Goal: Task Accomplishment & Management: Use online tool/utility

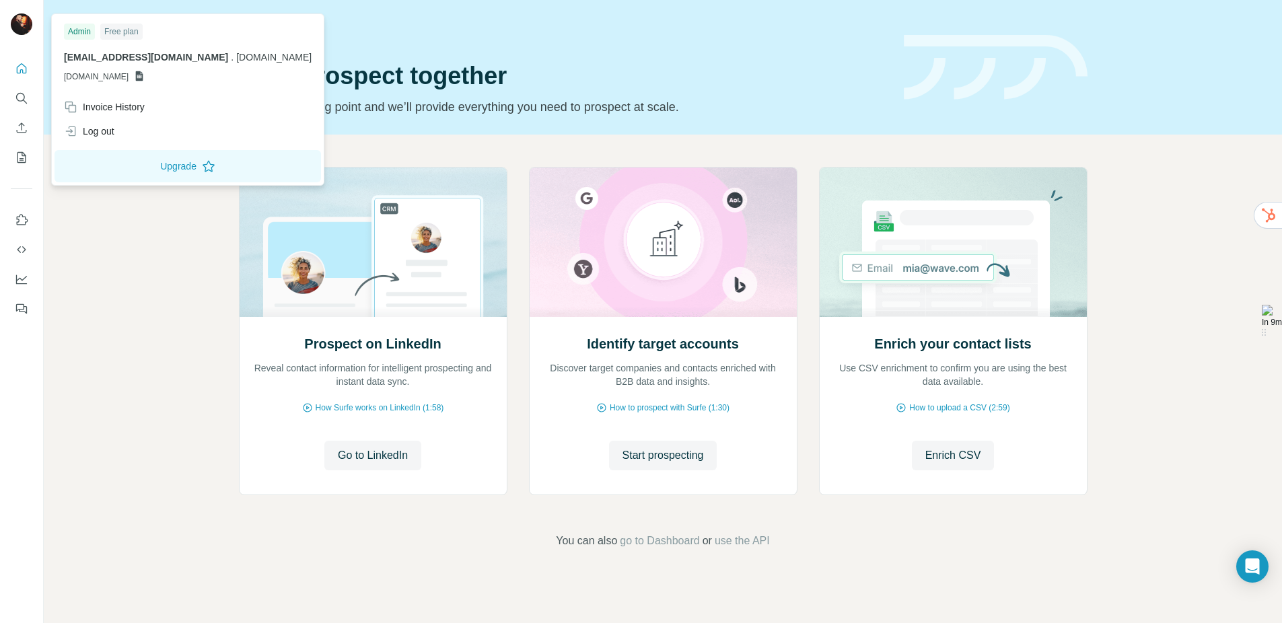
click at [15, 26] on img at bounding box center [22, 24] width 22 height 22
click at [120, 120] on div "Log out" at bounding box center [188, 131] width 264 height 24
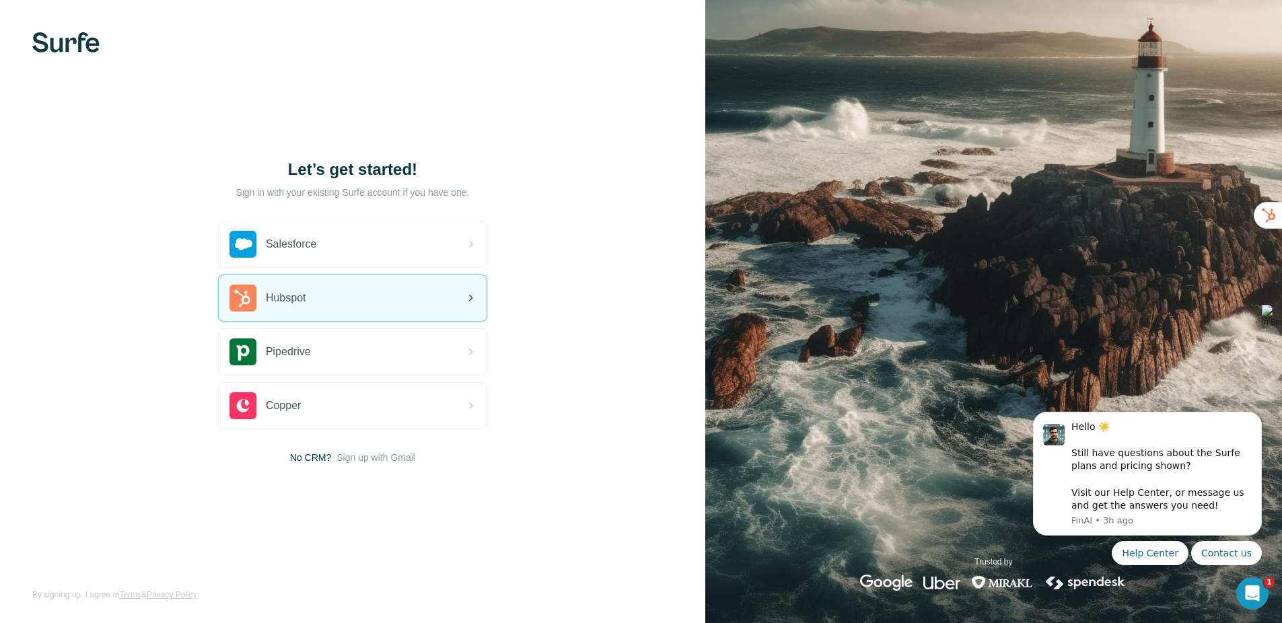
click at [306, 287] on div "Hubspot" at bounding box center [267, 298] width 77 height 27
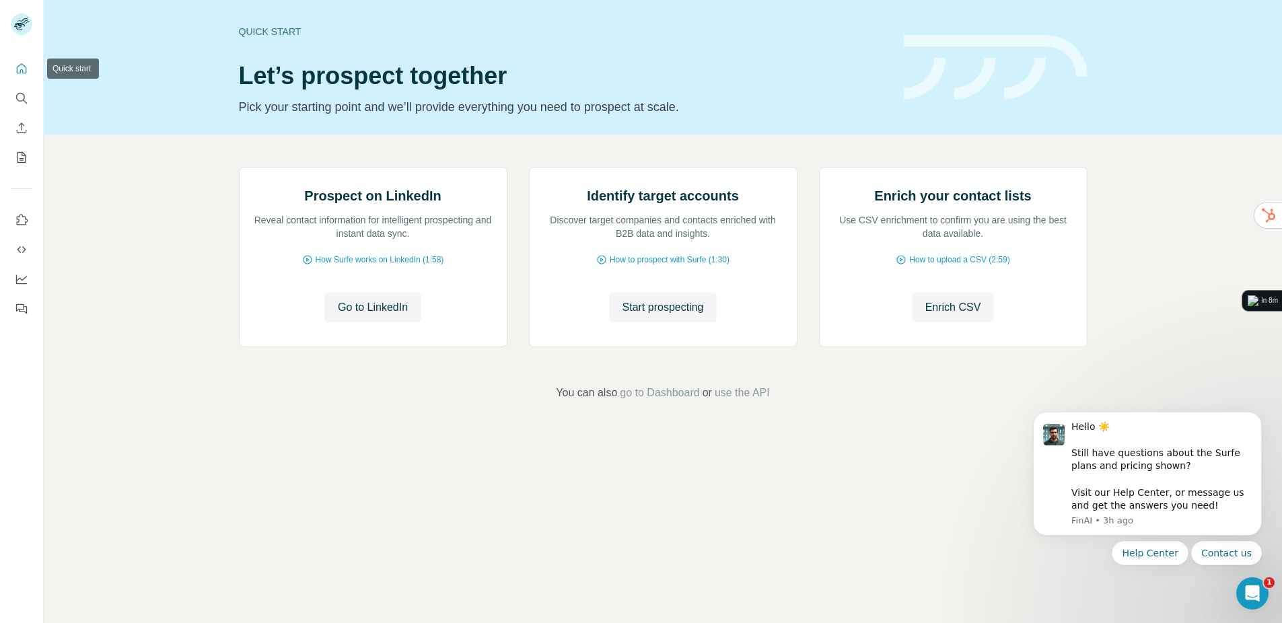
click at [23, 75] on button "Quick start" at bounding box center [22, 69] width 22 height 24
click at [22, 104] on icon "Search" at bounding box center [21, 98] width 13 height 13
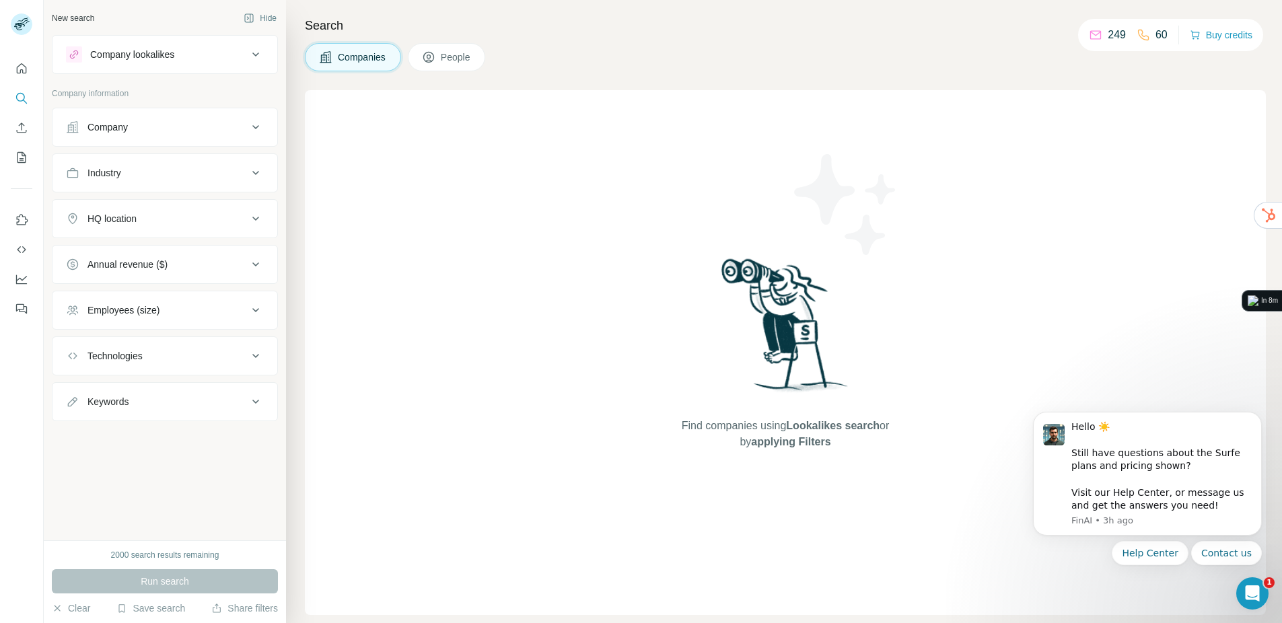
click at [190, 67] on button "Company lookalikes" at bounding box center [164, 54] width 225 height 32
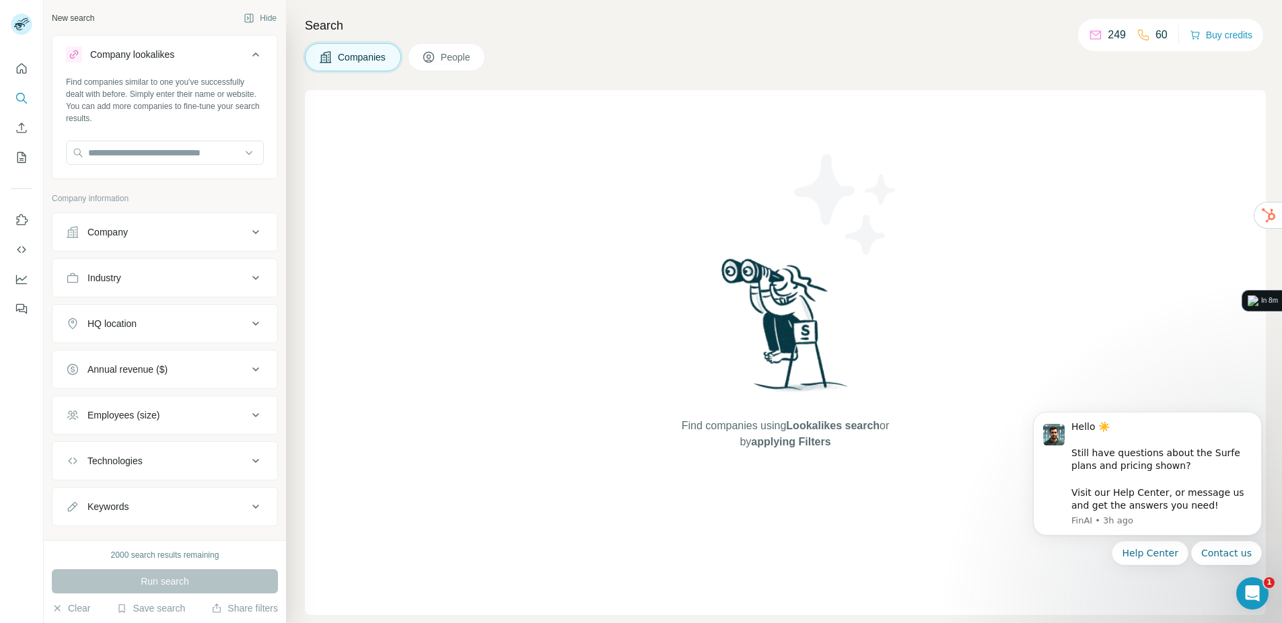
click at [190, 67] on button "Company lookalikes" at bounding box center [164, 57] width 225 height 38
